Goal: Transaction & Acquisition: Book appointment/travel/reservation

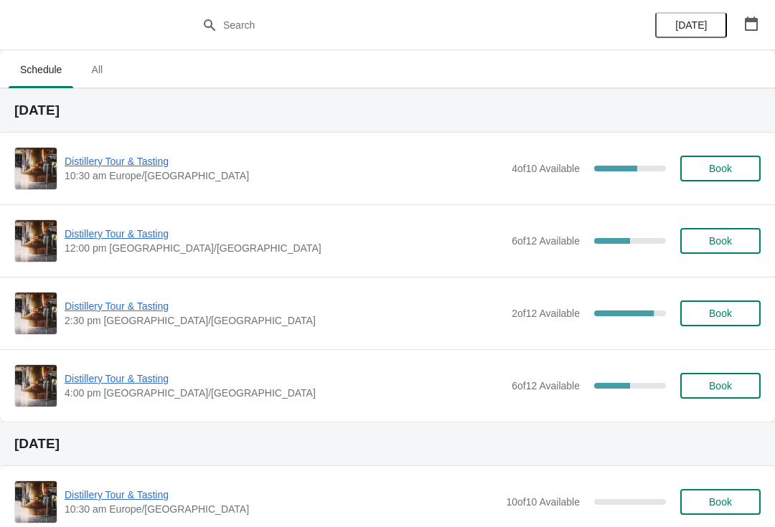
click at [70, 238] on span "Distillery Tour & Tasting" at bounding box center [285, 234] width 440 height 14
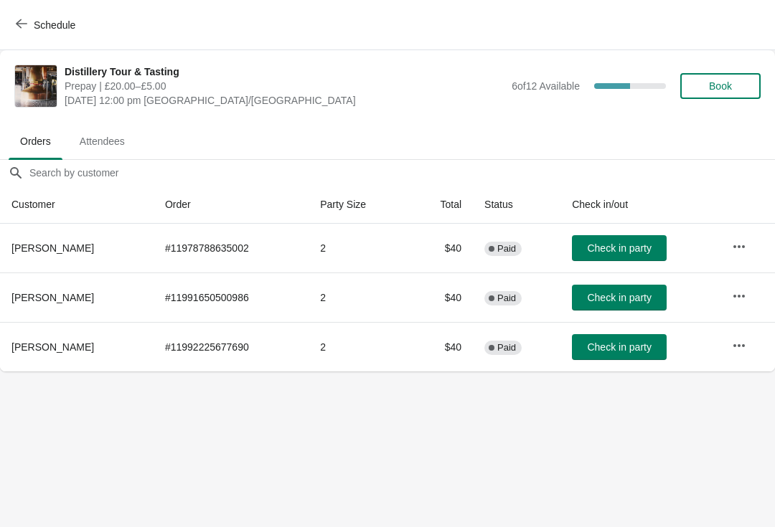
click at [619, 257] on button "Check in party" at bounding box center [619, 248] width 95 height 26
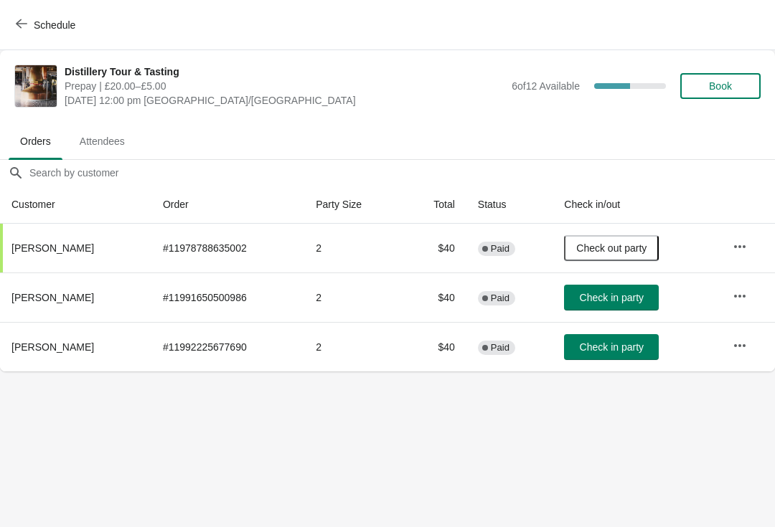
click at [29, 29] on span "Schedule" at bounding box center [47, 25] width 57 height 14
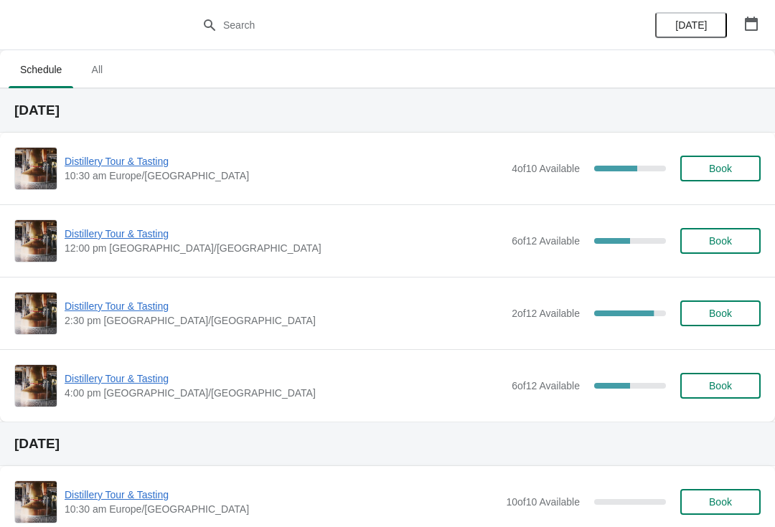
click at [750, 19] on icon "button" at bounding box center [751, 24] width 13 height 14
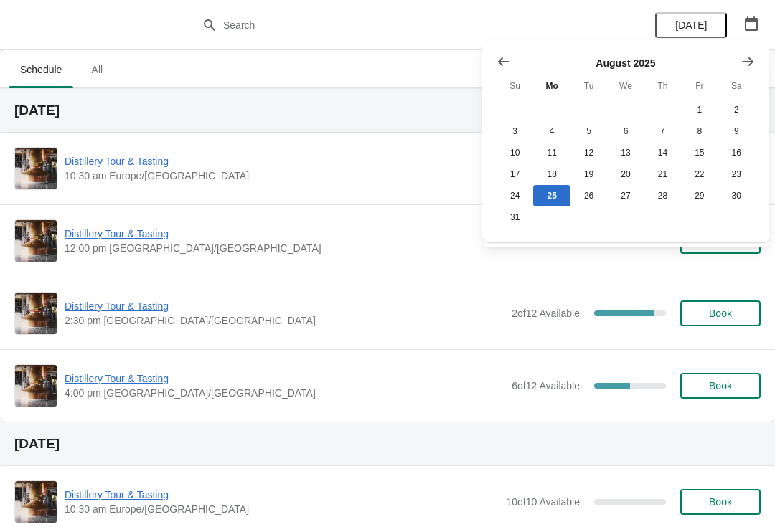
click at [748, 60] on icon "Show next month, September 2025" at bounding box center [747, 62] width 14 height 14
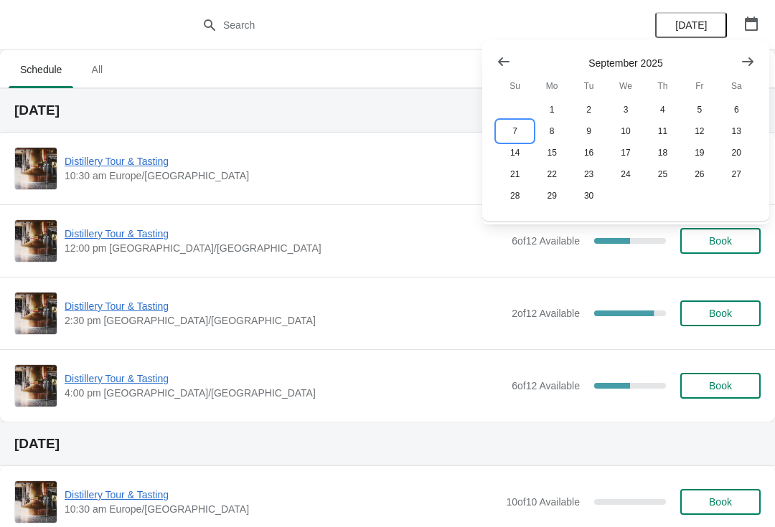
click at [513, 131] on button "7" at bounding box center [514, 132] width 37 height 22
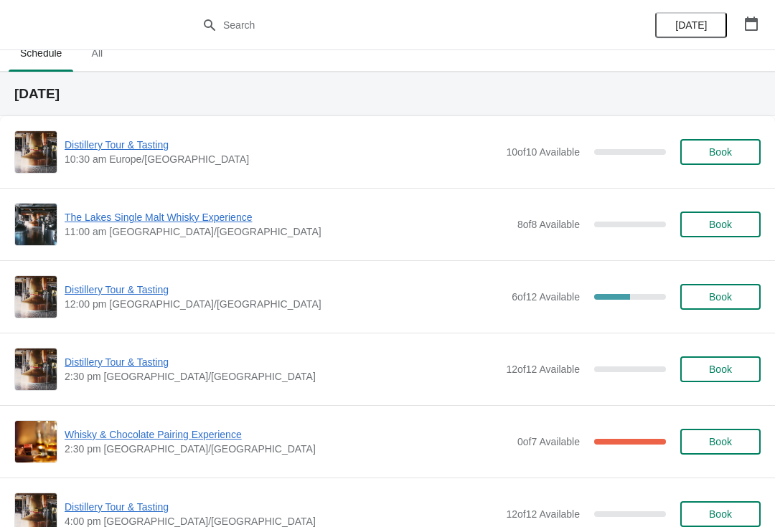
scroll to position [20, 0]
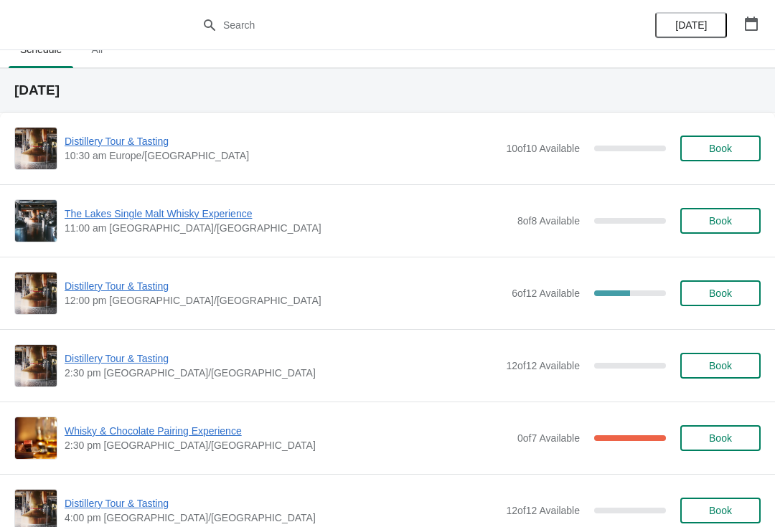
click at [148, 362] on span "Distillery Tour & Tasting" at bounding box center [282, 359] width 434 height 14
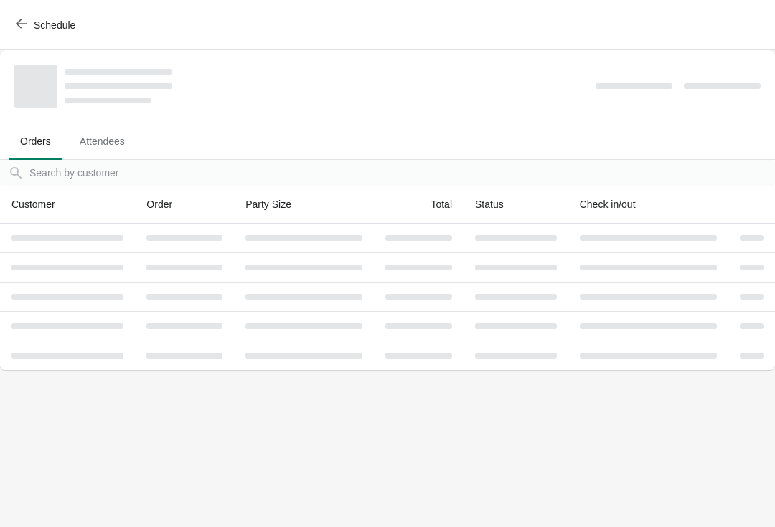
scroll to position [0, 0]
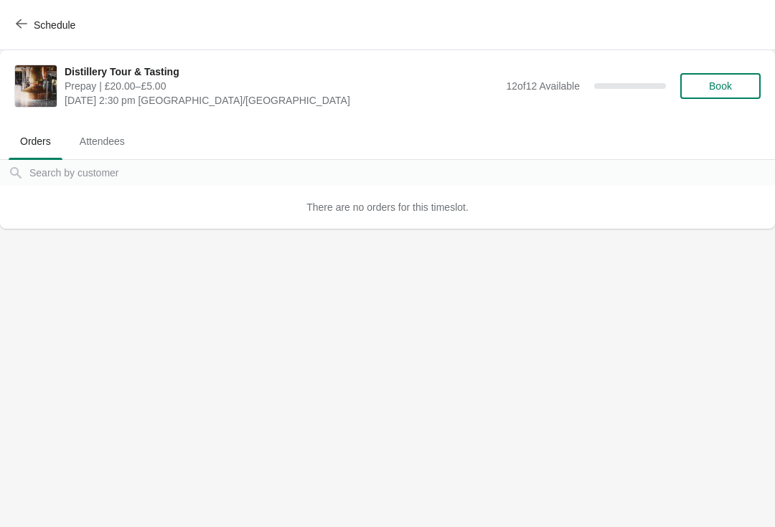
click at [720, 93] on button "Book" at bounding box center [720, 86] width 80 height 26
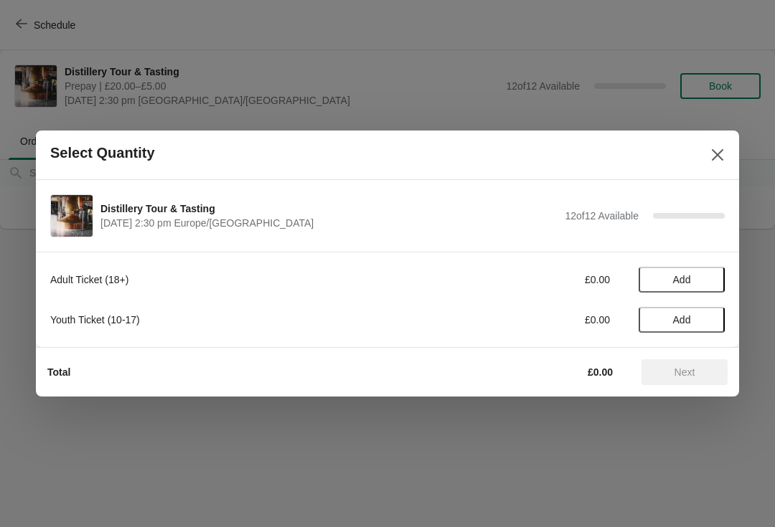
click at [686, 273] on button "Add" at bounding box center [682, 280] width 86 height 26
click at [726, 281] on div "Adult Ticket (18+) £20.00 1 Youth Ticket (10-17) £0.00 Add" at bounding box center [387, 299] width 703 height 95
click at [699, 286] on icon at bounding box center [706, 280] width 15 height 15
click at [692, 379] on button "Next" at bounding box center [684, 372] width 86 height 26
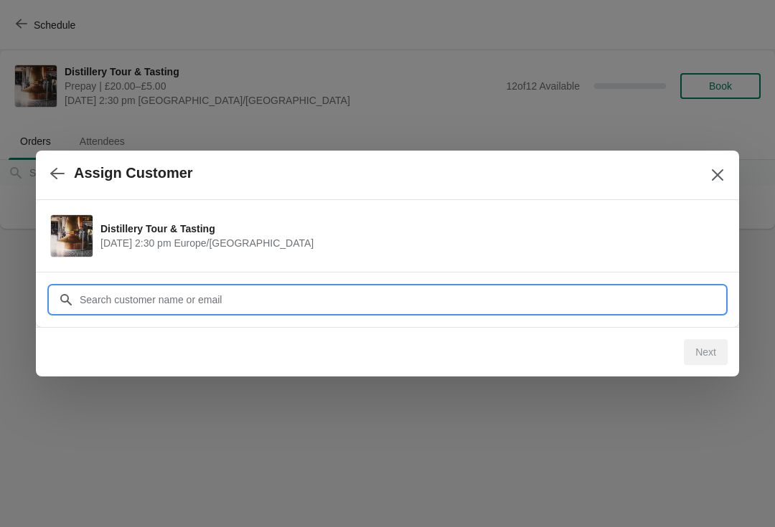
click at [259, 293] on input "Customer" at bounding box center [402, 300] width 646 height 26
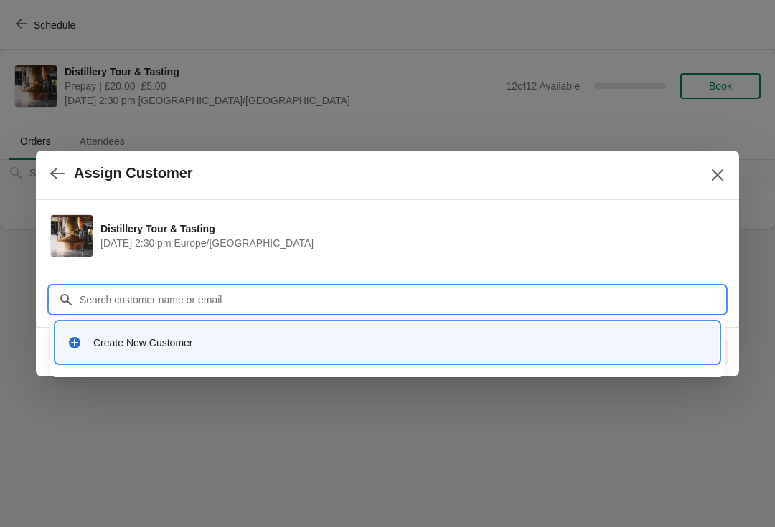
click at [98, 350] on div "Create New Customer" at bounding box center [387, 342] width 651 height 29
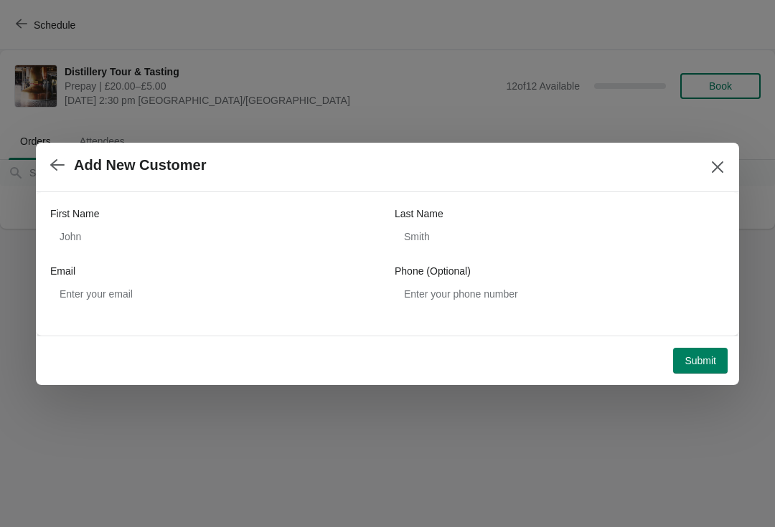
click at [54, 159] on icon "button" at bounding box center [57, 165] width 14 height 14
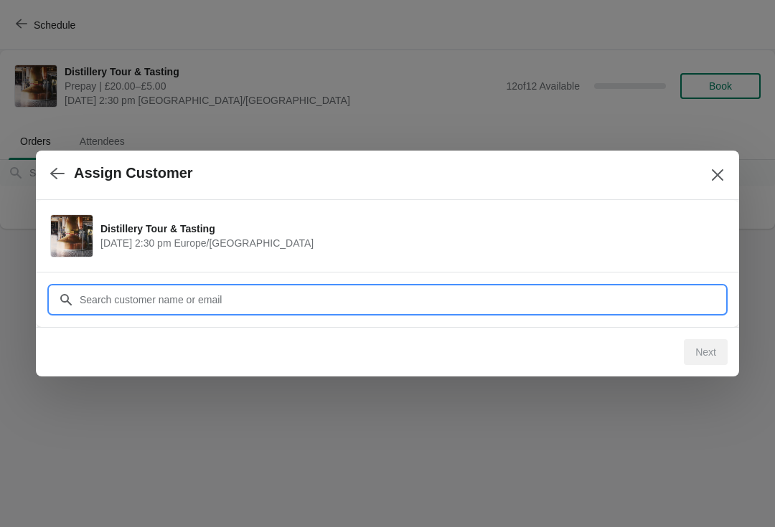
click at [174, 297] on input "Customer" at bounding box center [402, 300] width 646 height 26
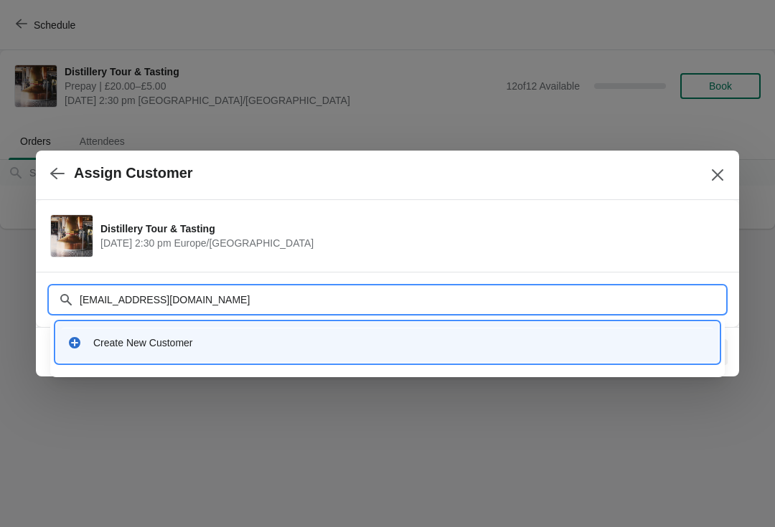
type input "Robertwalker267@btinternet.com"
click at [260, 296] on input "Robertwalker267@btinternet.com" at bounding box center [402, 300] width 646 height 26
click at [260, 298] on input "Robertwalker267@btinternet.com" at bounding box center [402, 300] width 646 height 26
click at [78, 345] on icon at bounding box center [74, 342] width 11 height 11
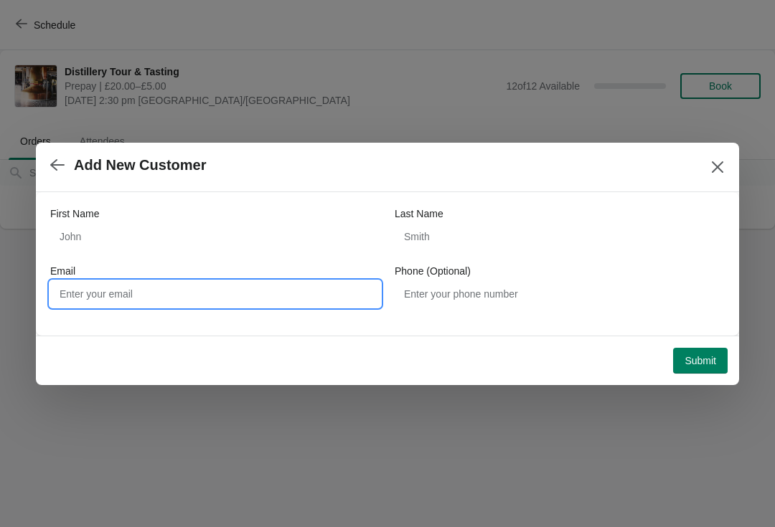
click at [171, 297] on input "Email" at bounding box center [215, 294] width 330 height 26
click at [146, 304] on input "Email" at bounding box center [215, 294] width 330 height 26
paste input "Robertwalker267@btinternet.com"
type input "Robertwalker267@btinternet.com"
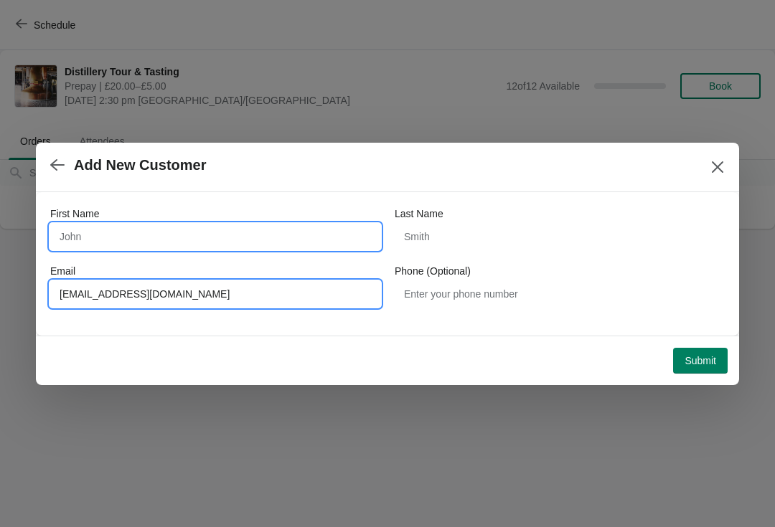
click at [121, 239] on input "First Name" at bounding box center [215, 237] width 330 height 26
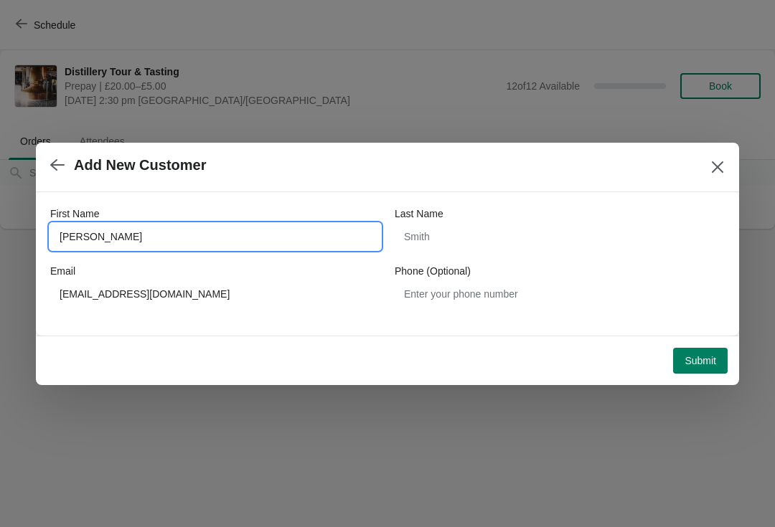
type input "Robert"
click at [497, 220] on div "Last Name" at bounding box center [560, 214] width 330 height 14
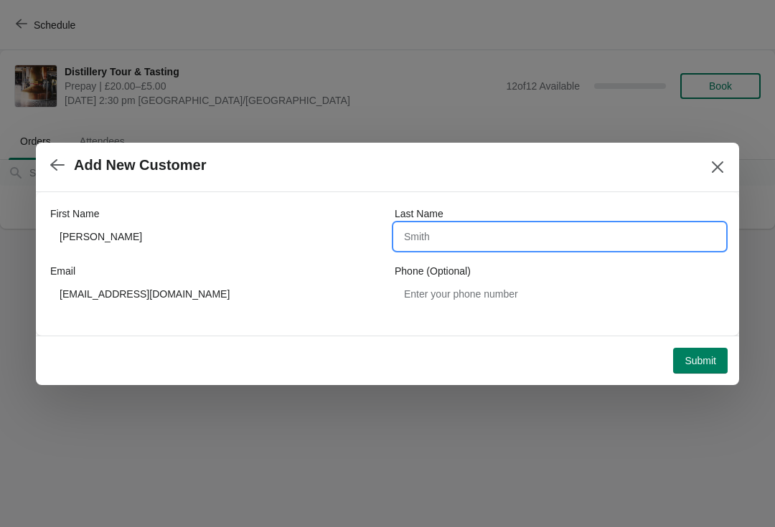
click at [443, 237] on input "Last Name" at bounding box center [560, 237] width 330 height 26
type input "Walker"
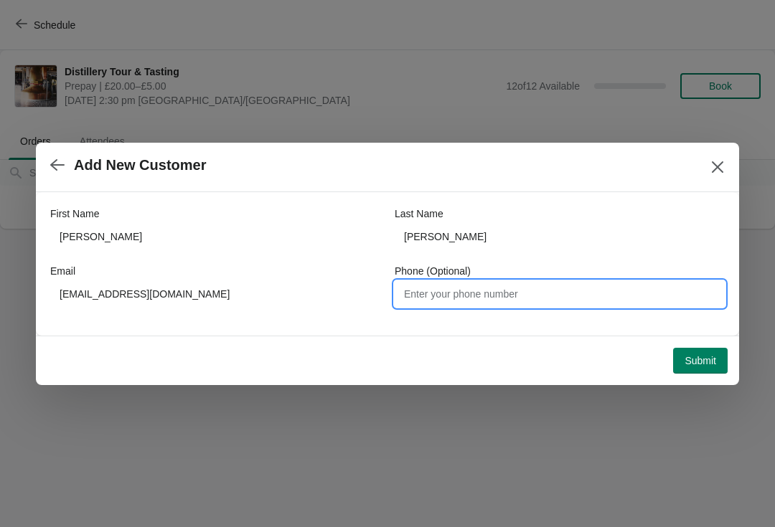
click at [466, 292] on input "Phone (Optional)" at bounding box center [560, 294] width 330 height 26
type input "07767440994"
click at [705, 365] on span "Submit" at bounding box center [700, 360] width 32 height 11
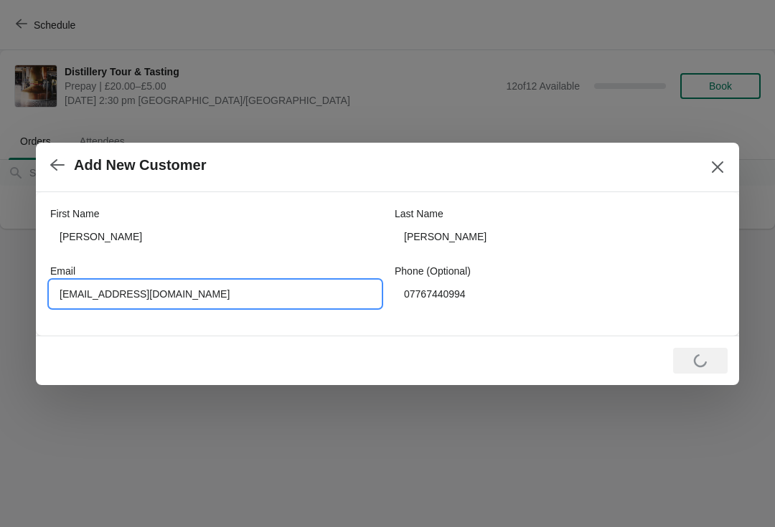
click at [222, 301] on input "Robertwalker267@btinternet.com" at bounding box center [215, 294] width 330 height 26
click at [235, 296] on input "Robertwalker267@btinternet.com" at bounding box center [215, 294] width 330 height 26
click at [239, 294] on input "Robertwalker267@btinternet.com" at bounding box center [215, 294] width 330 height 26
click at [276, 306] on input "Robertwalker267@btinternet.com" at bounding box center [215, 294] width 330 height 26
click at [243, 293] on input "Robertwalker267@btinternet.com" at bounding box center [215, 294] width 330 height 26
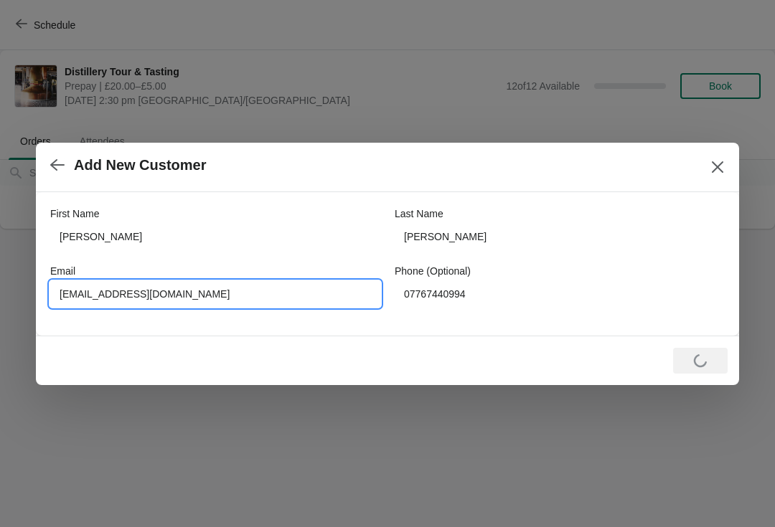
click at [245, 291] on input "Robertwalker267@btinternet.com" at bounding box center [215, 294] width 330 height 26
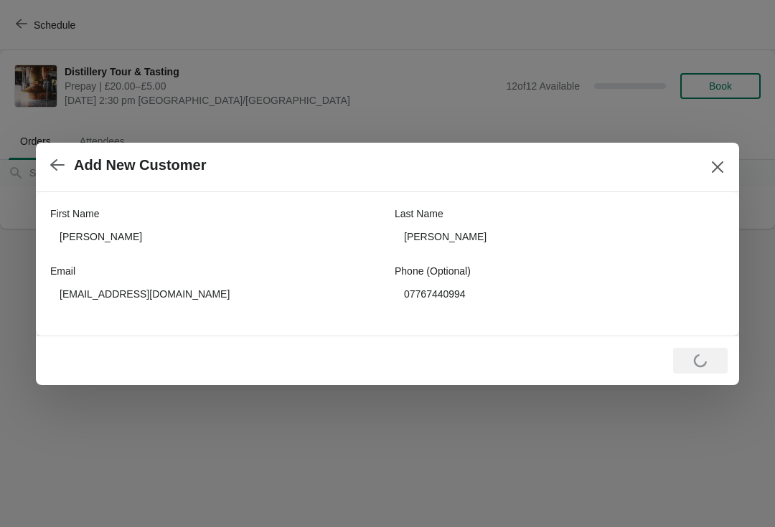
click at [713, 171] on icon "Close" at bounding box center [717, 166] width 11 height 11
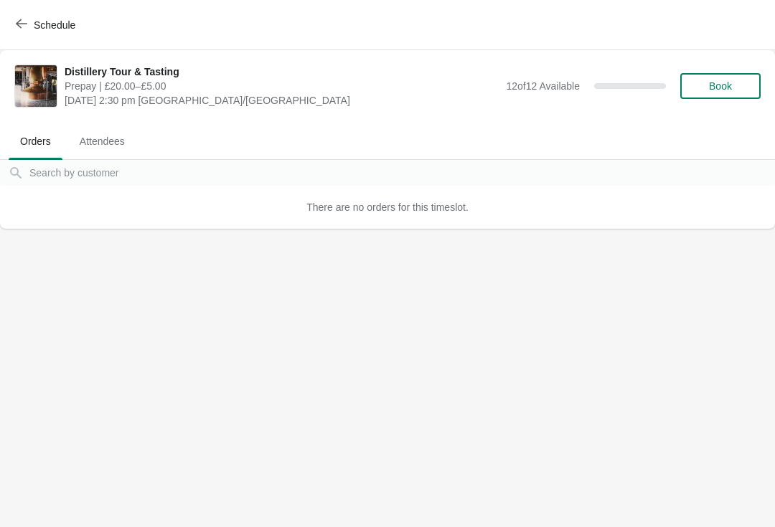
click at [708, 98] on button "Book" at bounding box center [720, 86] width 80 height 26
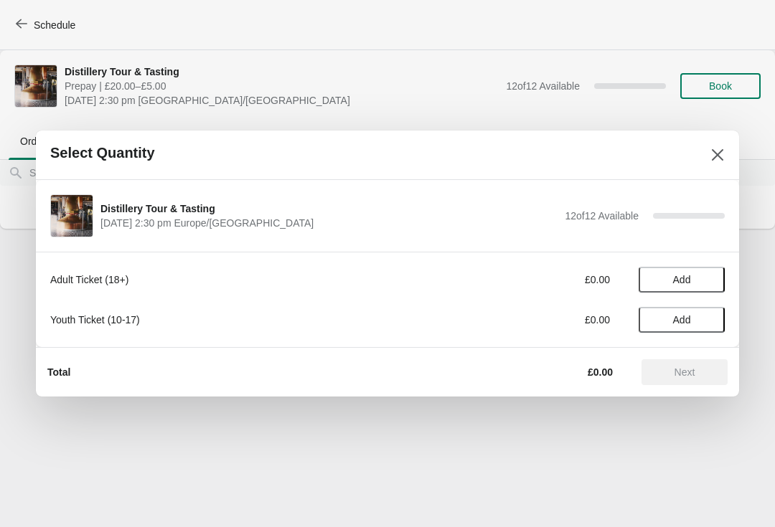
click at [677, 291] on button "Add" at bounding box center [682, 280] width 86 height 26
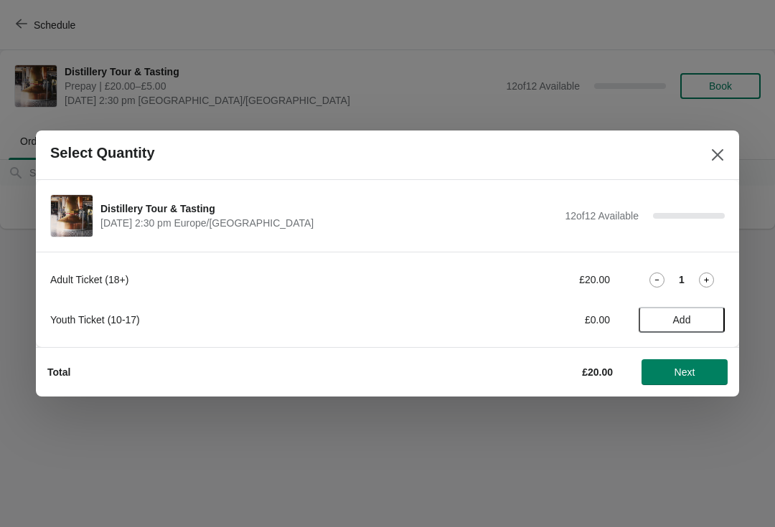
click at [702, 287] on icon at bounding box center [706, 280] width 15 height 15
click at [686, 370] on span "Next" at bounding box center [684, 372] width 21 height 11
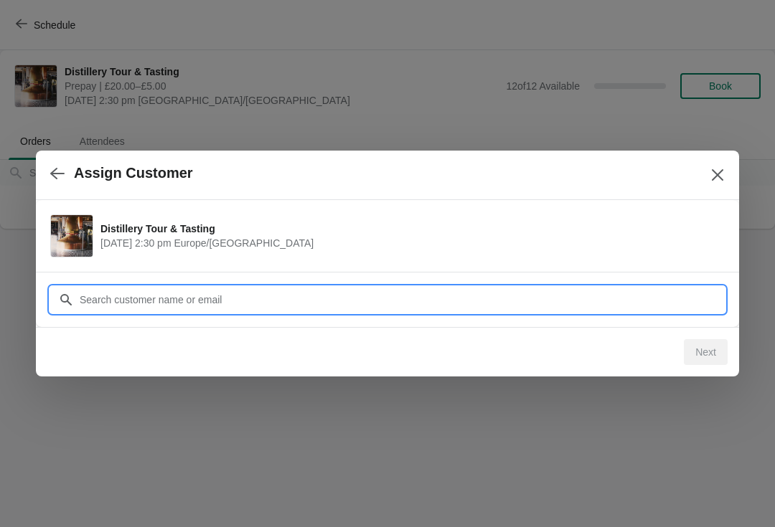
click at [237, 229] on div "Assign Customer Distillery Tour & Tasting September 7 | 2:30 pm Europe/London C…" at bounding box center [387, 229] width 775 height 0
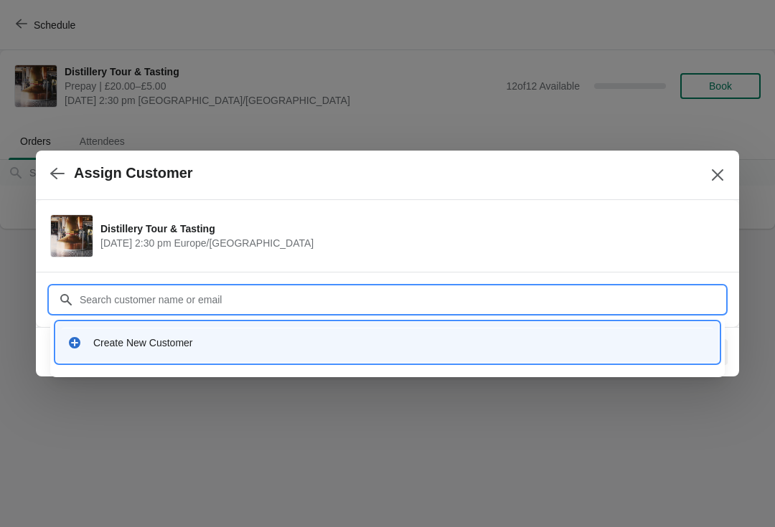
click at [113, 346] on div "Create New Customer" at bounding box center [400, 343] width 614 height 14
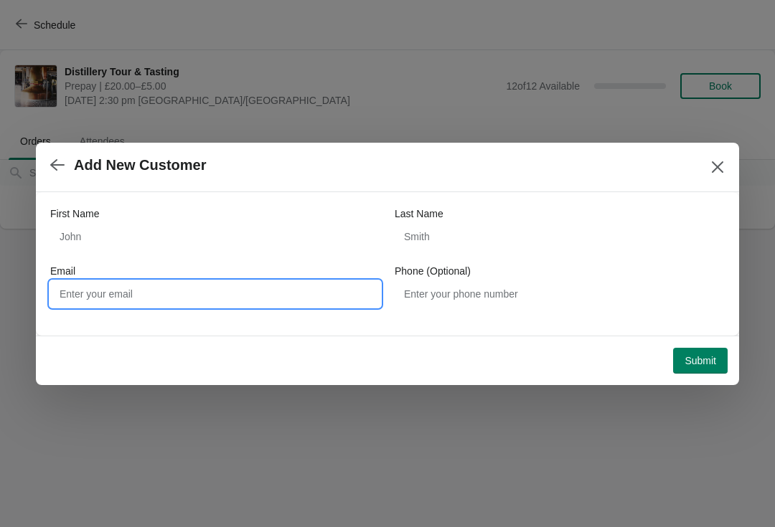
click at [132, 289] on input "Email" at bounding box center [215, 294] width 330 height 26
click at [121, 298] on input "Email" at bounding box center [215, 294] width 330 height 26
paste input "Robertwalker267@btinternet.com"
type input "Robertwalker267@btinternet.com"
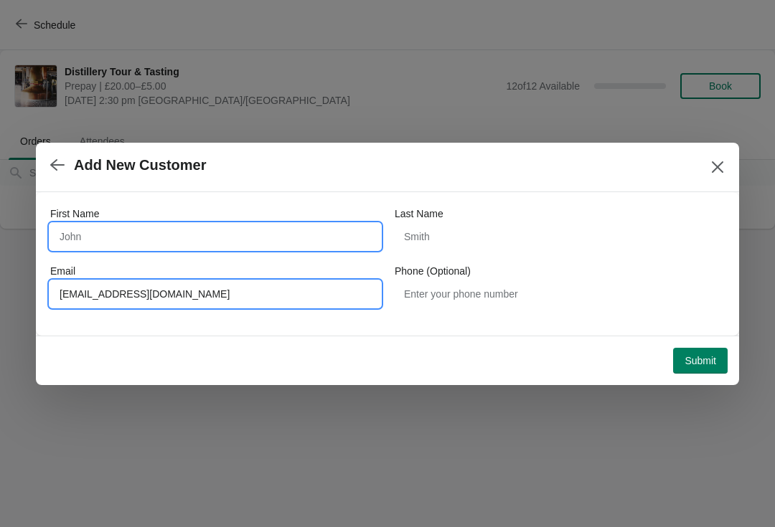
click at [114, 229] on input "First Name" at bounding box center [215, 237] width 330 height 26
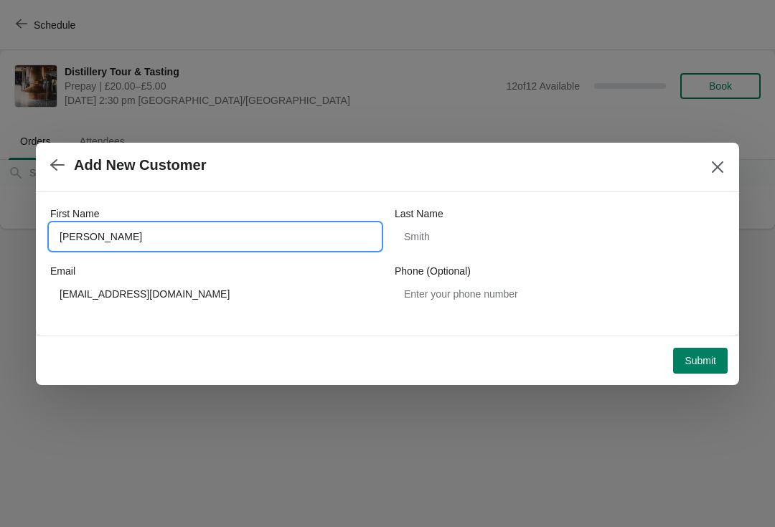
type input "Robert"
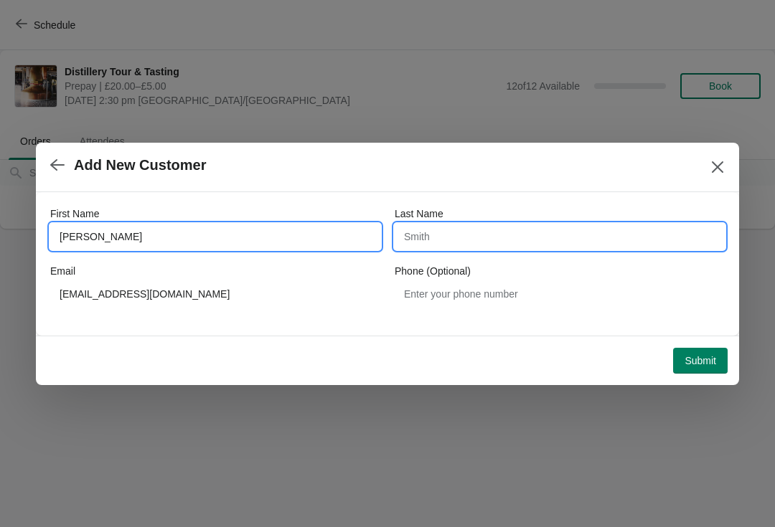
click at [451, 228] on input "Last Name" at bounding box center [560, 237] width 330 height 26
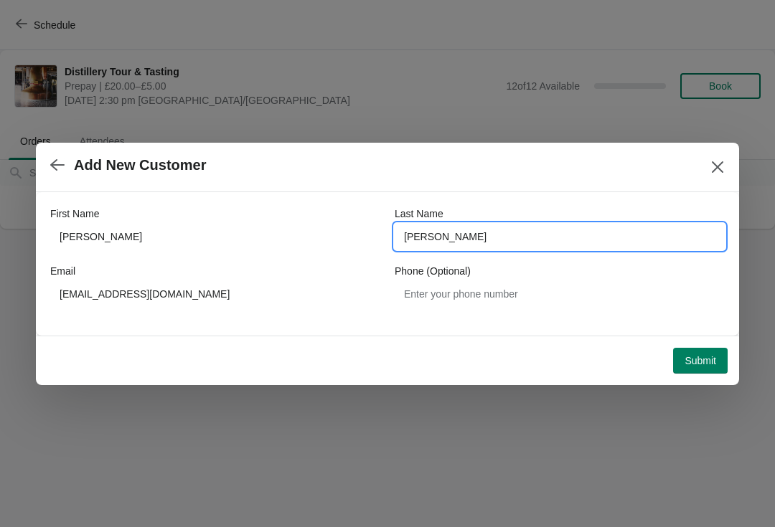
type input "Walker"
click at [715, 364] on span "Submit" at bounding box center [700, 360] width 32 height 11
